Goal: Task Accomplishment & Management: Use online tool/utility

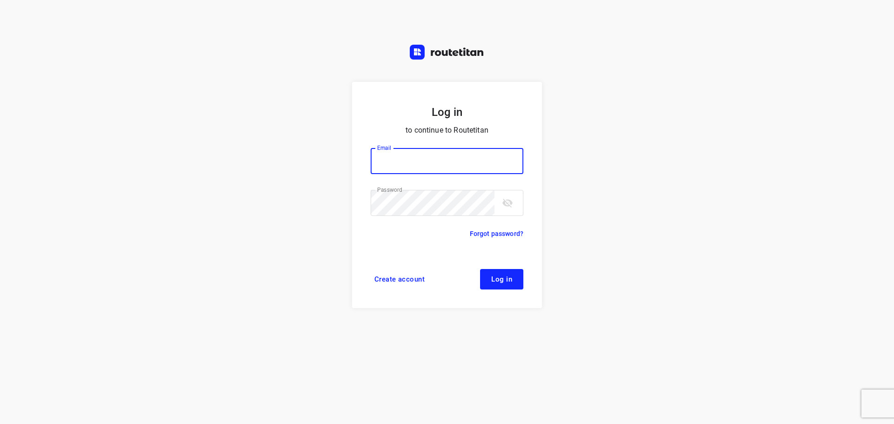
type input "[PERSON_NAME][EMAIL_ADDRESS][DOMAIN_NAME]"
click at [508, 278] on span "Log in" at bounding box center [501, 279] width 21 height 7
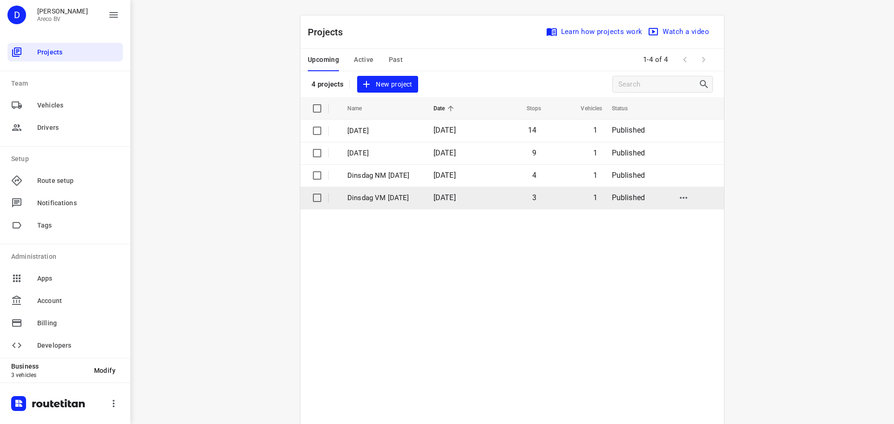
click at [497, 197] on td "3" at bounding box center [514, 198] width 59 height 22
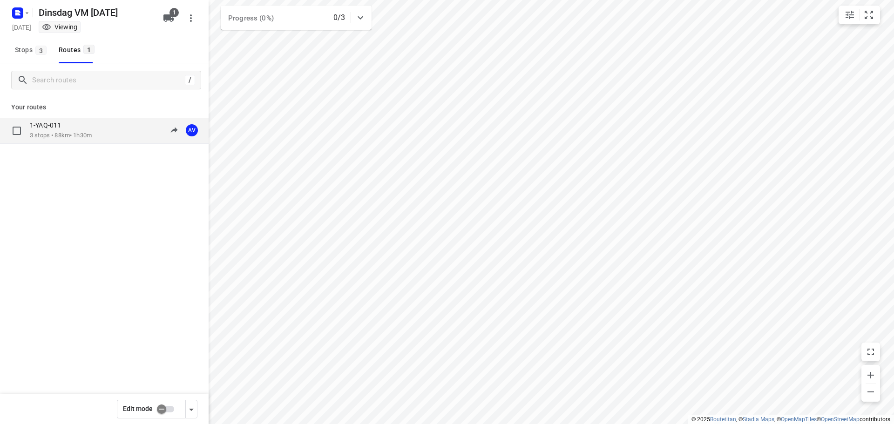
click at [108, 130] on div "1-YAQ-011 3 stops • 88km • 1h30m 09:00-10:30 AV" at bounding box center [119, 130] width 179 height 19
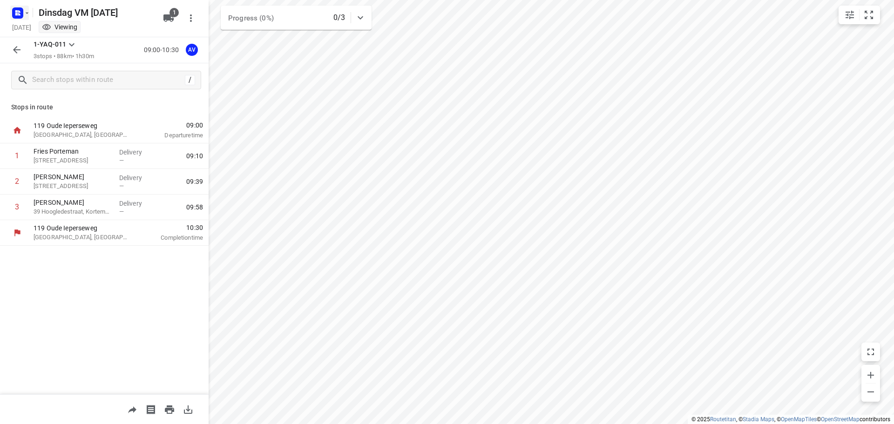
click at [23, 16] on rect "button" at bounding box center [17, 12] width 11 height 11
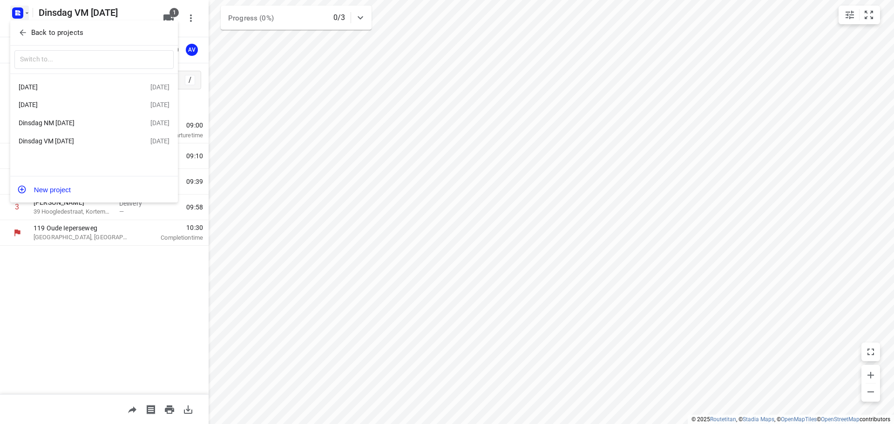
click at [70, 125] on div "Dinsdag NM [DATE]" at bounding box center [72, 122] width 107 height 7
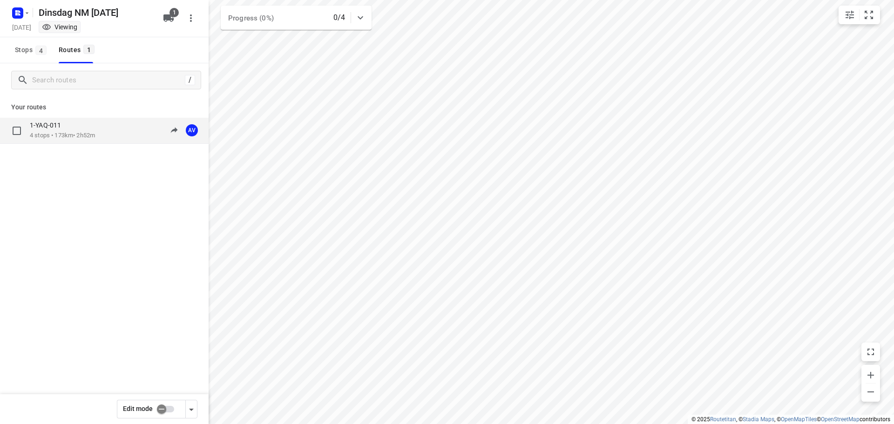
click at [89, 128] on div "1-YAQ-011" at bounding box center [62, 126] width 65 height 10
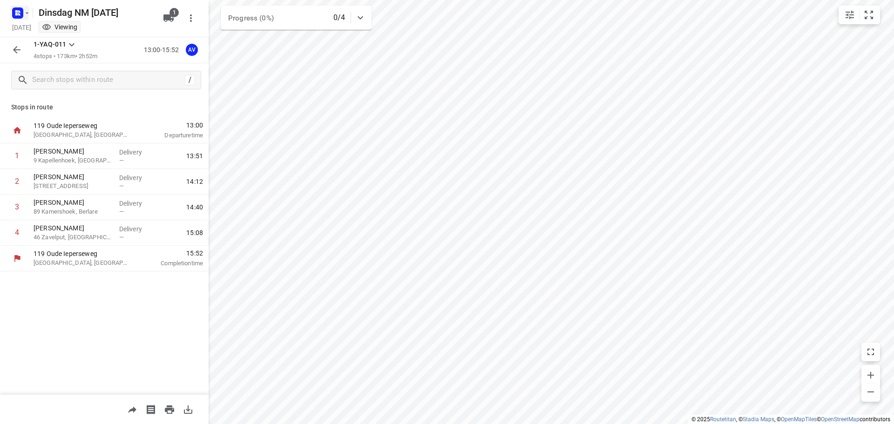
click at [24, 12] on icon "button" at bounding box center [26, 12] width 7 height 7
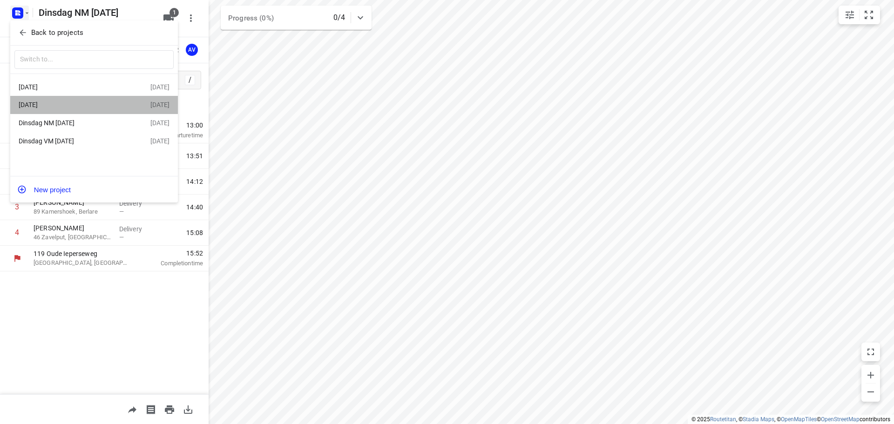
click at [77, 103] on div "[DATE]" at bounding box center [72, 104] width 107 height 7
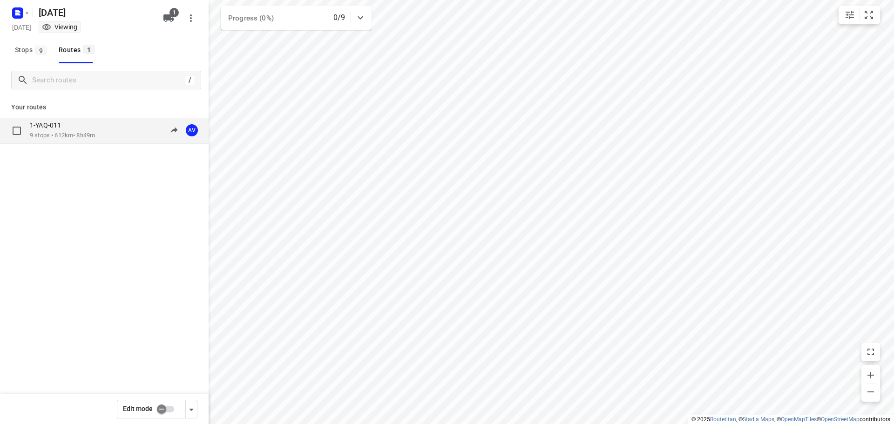
click at [113, 130] on div "1-YAQ-011 9 stops • 612km • 8h49m 09:00-17:49 AV" at bounding box center [119, 130] width 179 height 19
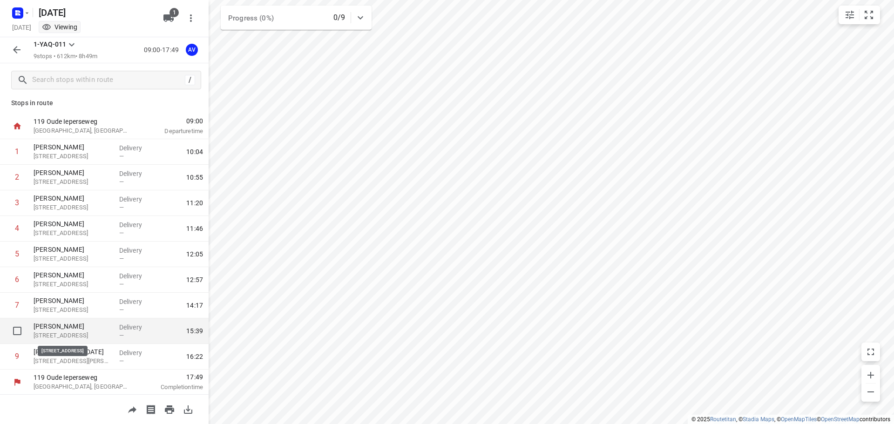
scroll to position [5, 0]
click at [18, 12] on icon "button" at bounding box center [16, 11] width 2 height 2
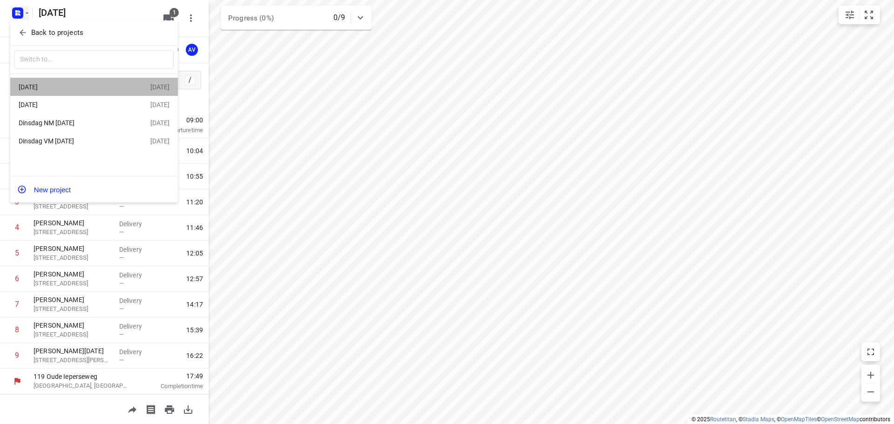
click at [77, 90] on div "[DATE]" at bounding box center [72, 86] width 107 height 7
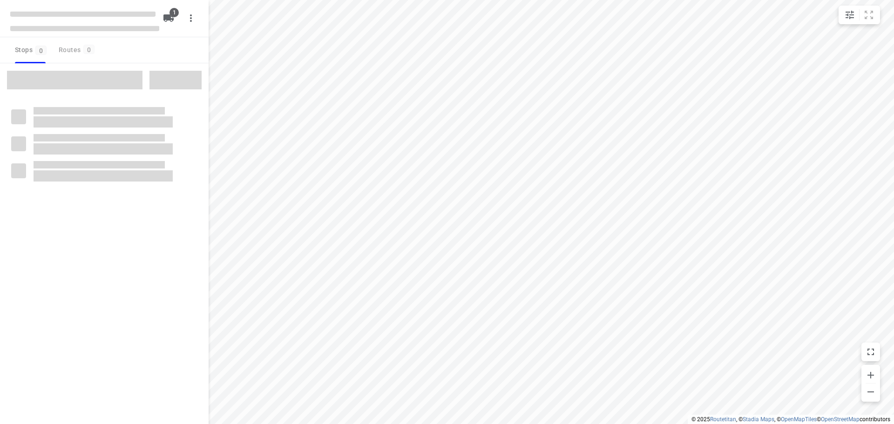
type input "distance"
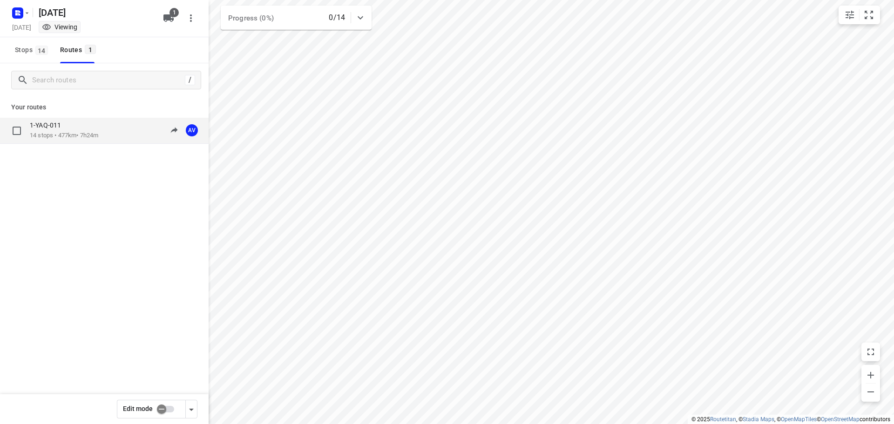
click at [104, 133] on div "1-YAQ-011 14 stops • 477km • 7h24m 09:00-16:24 AV" at bounding box center [119, 130] width 179 height 19
